Goal: Task Accomplishment & Management: Complete application form

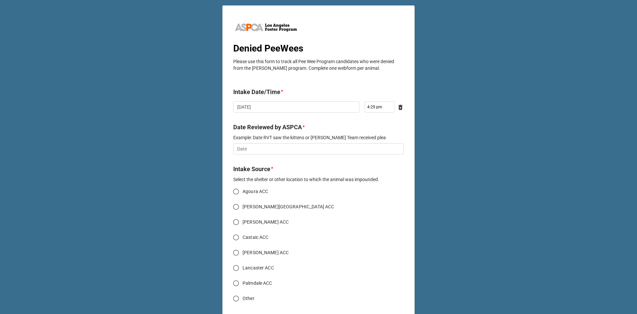
scroll to position [100, 0]
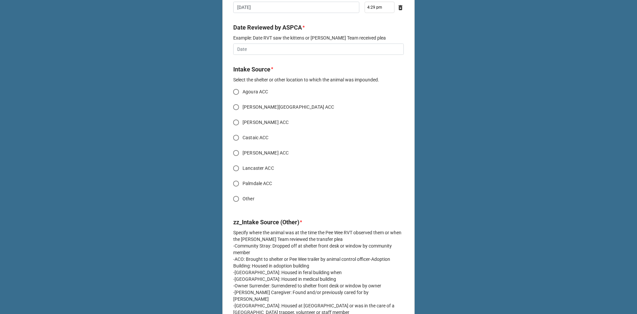
click at [248, 90] on span "Agoura ACC" at bounding box center [256, 91] width 26 height 7
click at [243, 90] on input "Agoura ACC" at bounding box center [236, 91] width 13 height 13
radio input "true"
click at [261, 48] on input "text" at bounding box center [318, 48] width 171 height 11
click at [276, 93] on td "10" at bounding box center [274, 91] width 11 height 9
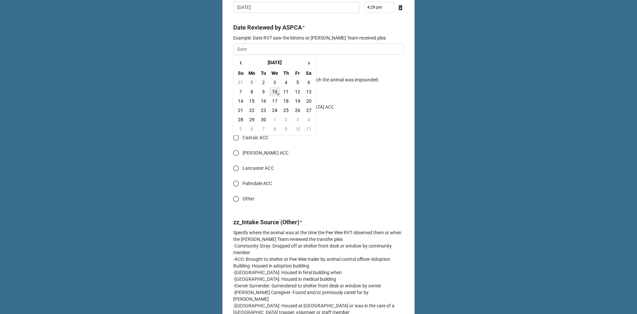
type input "[DATE]"
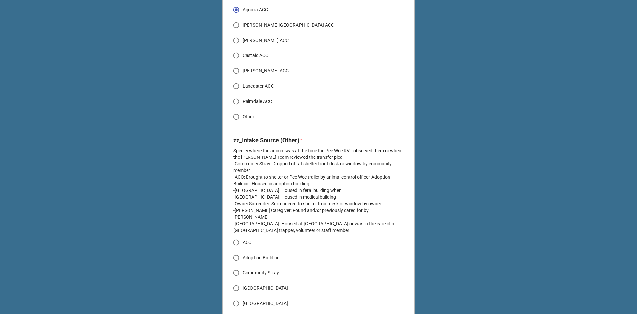
scroll to position [232, 0]
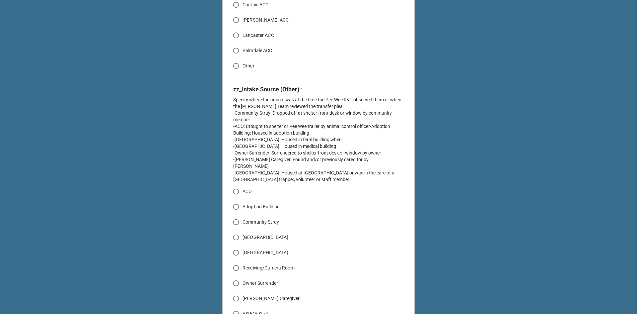
click at [243, 188] on span "ACO" at bounding box center [247, 191] width 9 height 7
click at [242, 185] on input "ACO" at bounding box center [236, 191] width 13 height 13
radio input "true"
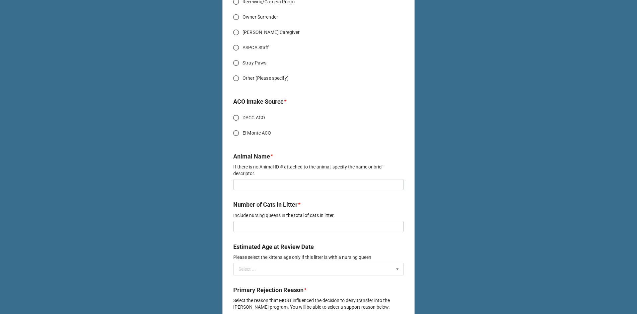
scroll to position [531, 0]
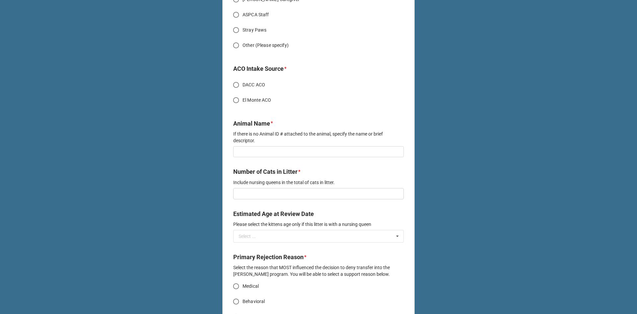
click at [254, 81] on span "DACC ACO" at bounding box center [254, 84] width 23 height 7
click at [243, 80] on input "DACC ACO" at bounding box center [236, 84] width 13 height 13
radio input "true"
click at [255, 148] on input at bounding box center [318, 151] width 171 height 11
type input "tet"
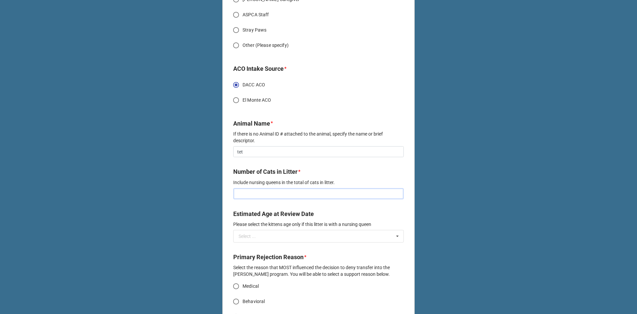
click at [261, 188] on input "text" at bounding box center [318, 193] width 171 height 11
type input "1"
drag, startPoint x: 240, startPoint y: 141, endPoint x: 245, endPoint y: 148, distance: 8.8
click at [240, 146] on input "tet" at bounding box center [318, 151] width 171 height 11
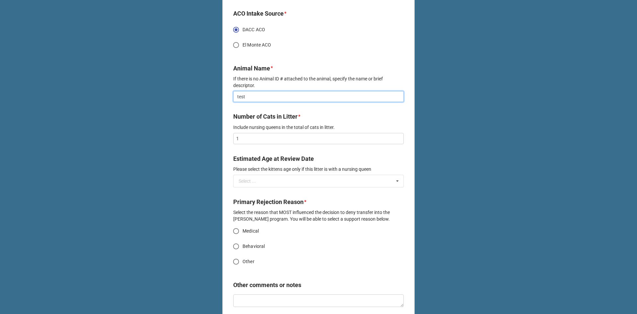
scroll to position [598, 0]
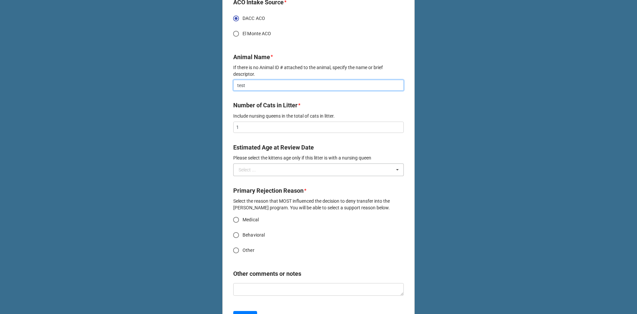
type input "test"
click at [258, 164] on input "text" at bounding box center [319, 170] width 170 height 12
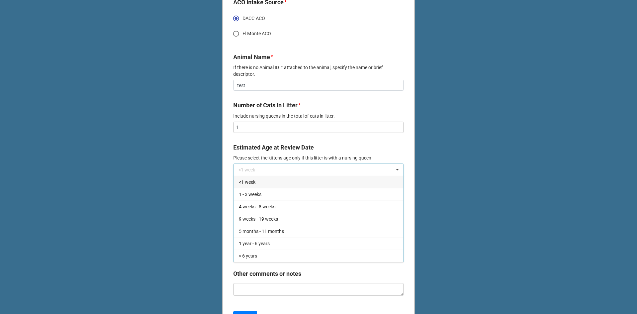
click at [253, 179] on span "<1 week" at bounding box center [247, 181] width 17 height 5
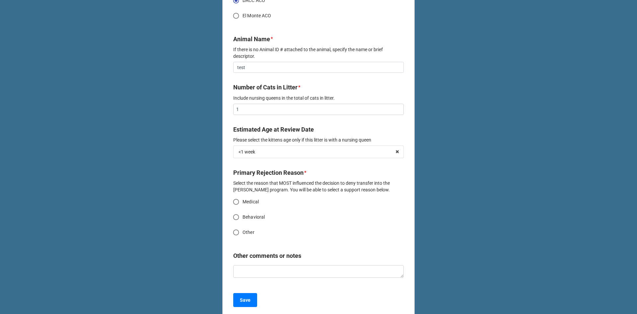
scroll to position [623, 0]
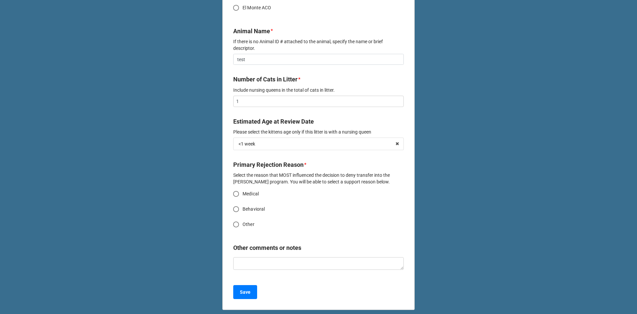
click at [244, 190] on span "Medical" at bounding box center [251, 193] width 16 height 7
click at [243, 187] on input "Medical" at bounding box center [236, 193] width 13 height 13
radio input "true"
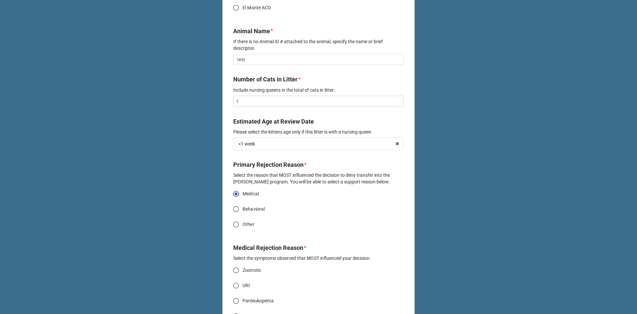
click at [246, 221] on span "Other" at bounding box center [249, 224] width 12 height 7
click at [243, 218] on input "Other" at bounding box center [236, 224] width 13 height 13
radio input "true"
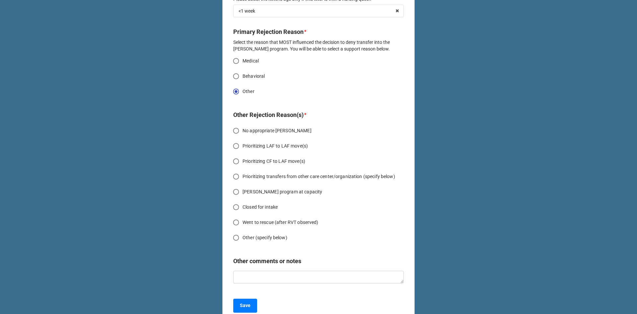
click at [257, 124] on label "No appropriate [PERSON_NAME]" at bounding box center [314, 130] width 169 height 13
click at [243, 124] on input "No appropriate [PERSON_NAME]" at bounding box center [236, 130] width 13 height 13
radio input "true"
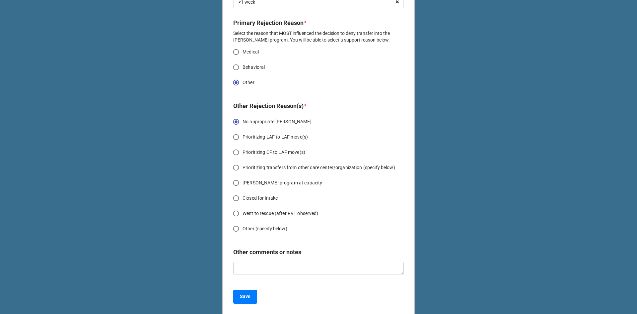
scroll to position [770, 0]
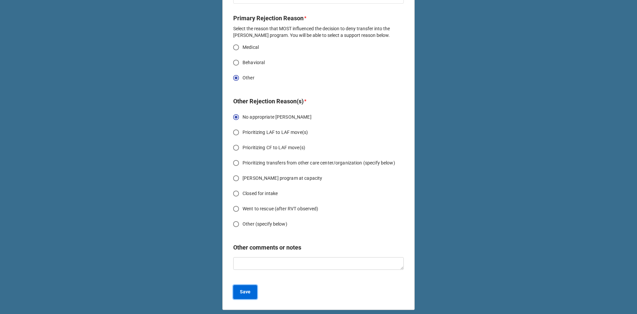
click at [241, 288] on b "Save" at bounding box center [245, 291] width 11 height 7
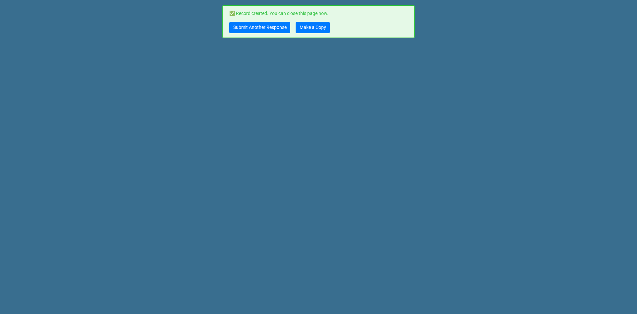
scroll to position [0, 0]
